Goal: Information Seeking & Learning: Learn about a topic

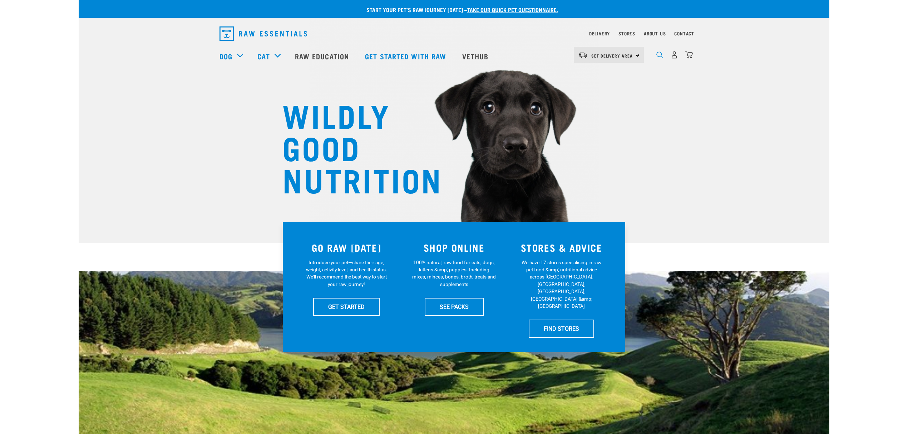
click at [659, 56] on img "dropdown navigation" at bounding box center [659, 54] width 7 height 7
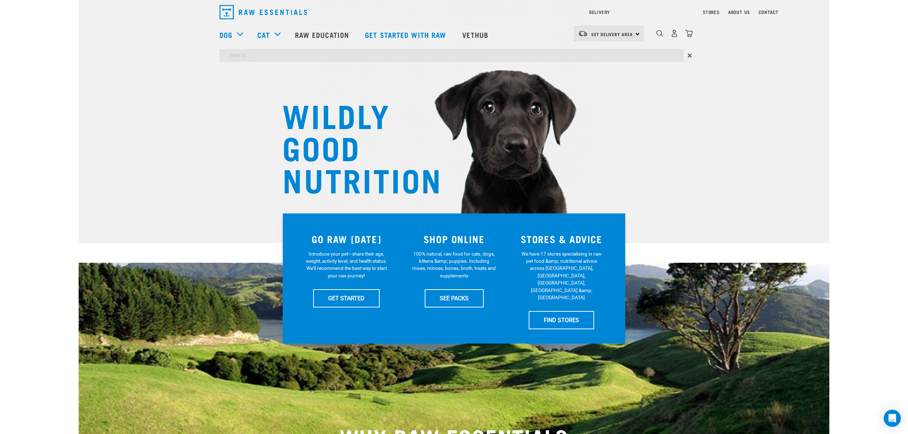
type input "vaccination"
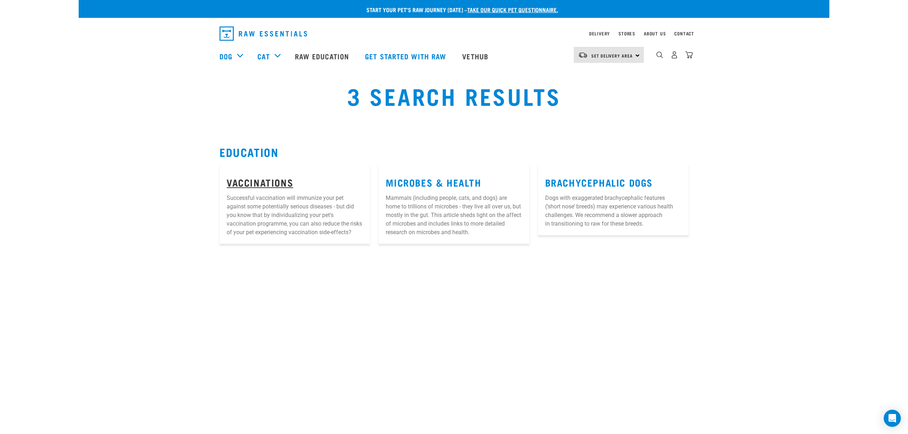
click at [256, 181] on link "Vaccinations" at bounding box center [260, 181] width 66 height 5
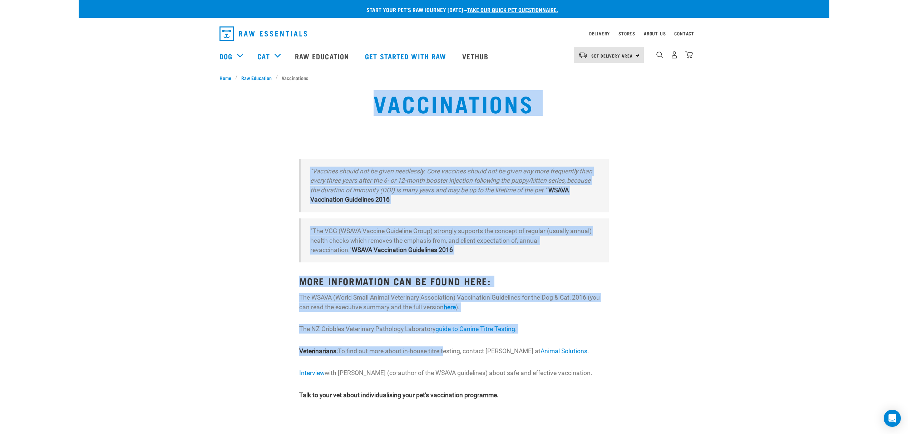
scroll to position [48, 0]
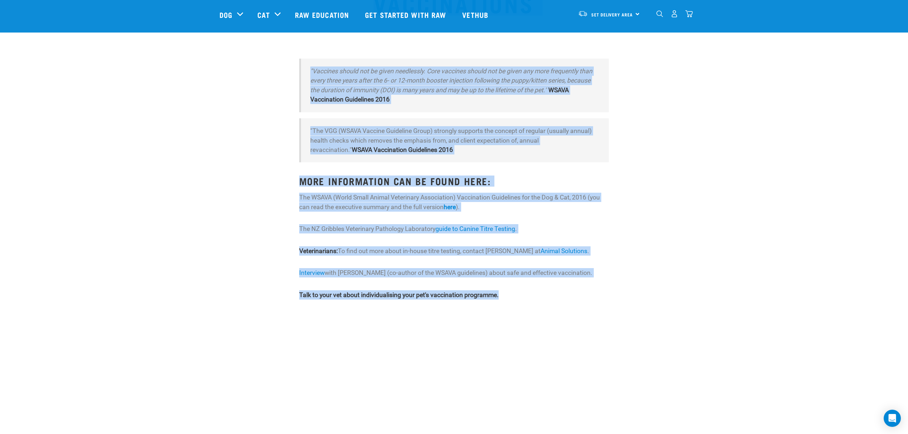
drag, startPoint x: 308, startPoint y: 132, endPoint x: 511, endPoint y: 295, distance: 260.6
click at [511, 295] on div "Start your pet’s raw journey today – take our quick pet questionnaire. Delivery…" at bounding box center [454, 142] width 751 height 380
copy div "Vaccinations "Vaccines should not be given needlessly. Core vaccines should not…"
click at [661, 242] on div ""Vaccines should not be given needlessly. Core vaccines should not be given any…" at bounding box center [453, 195] width 477 height 282
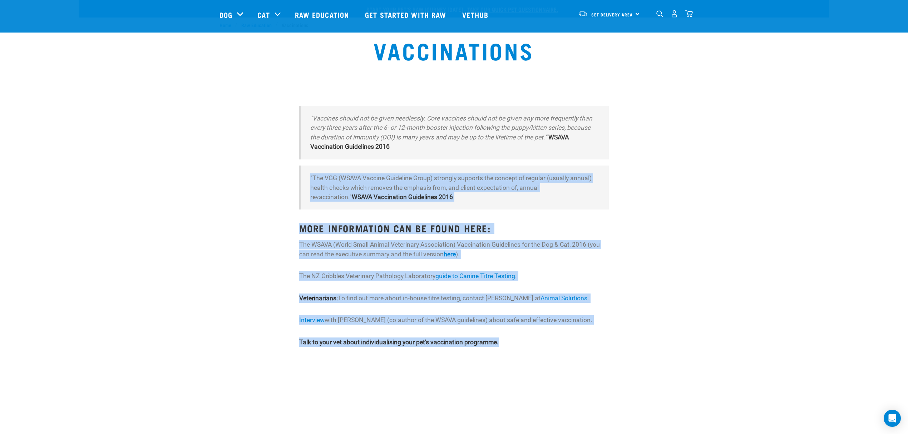
scroll to position [0, 0]
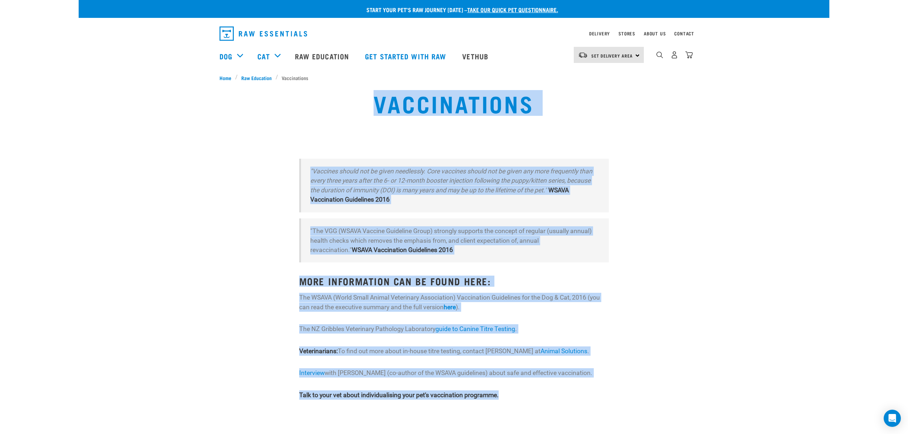
drag, startPoint x: 507, startPoint y: 297, endPoint x: 370, endPoint y: 101, distance: 239.1
click at [370, 101] on div "Start your pet’s raw journey today – take our quick pet questionnaire. Delivery…" at bounding box center [454, 216] width 751 height 432
copy div "Vaccinations "Vaccines should not be given needlessly. Core vaccines should not…"
